Goal: Task Accomplishment & Management: Manage account settings

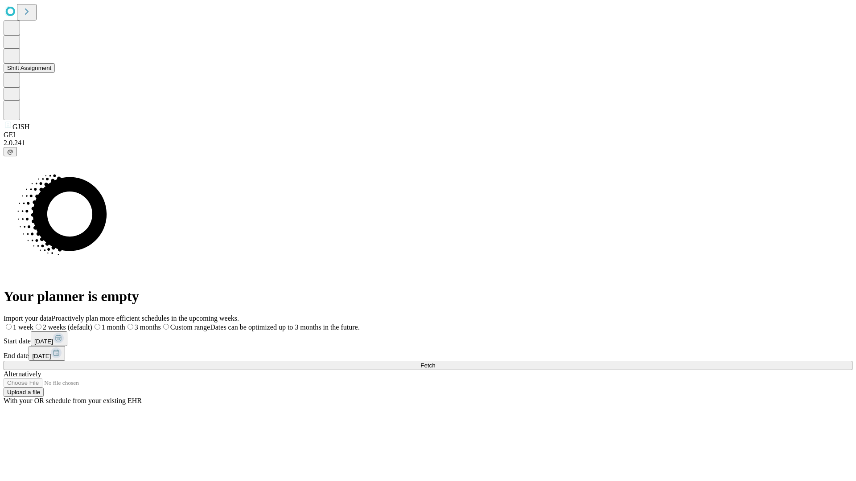
click at [55, 73] on button "Shift Assignment" at bounding box center [29, 67] width 51 height 9
